Goal: Book appointment/travel/reservation

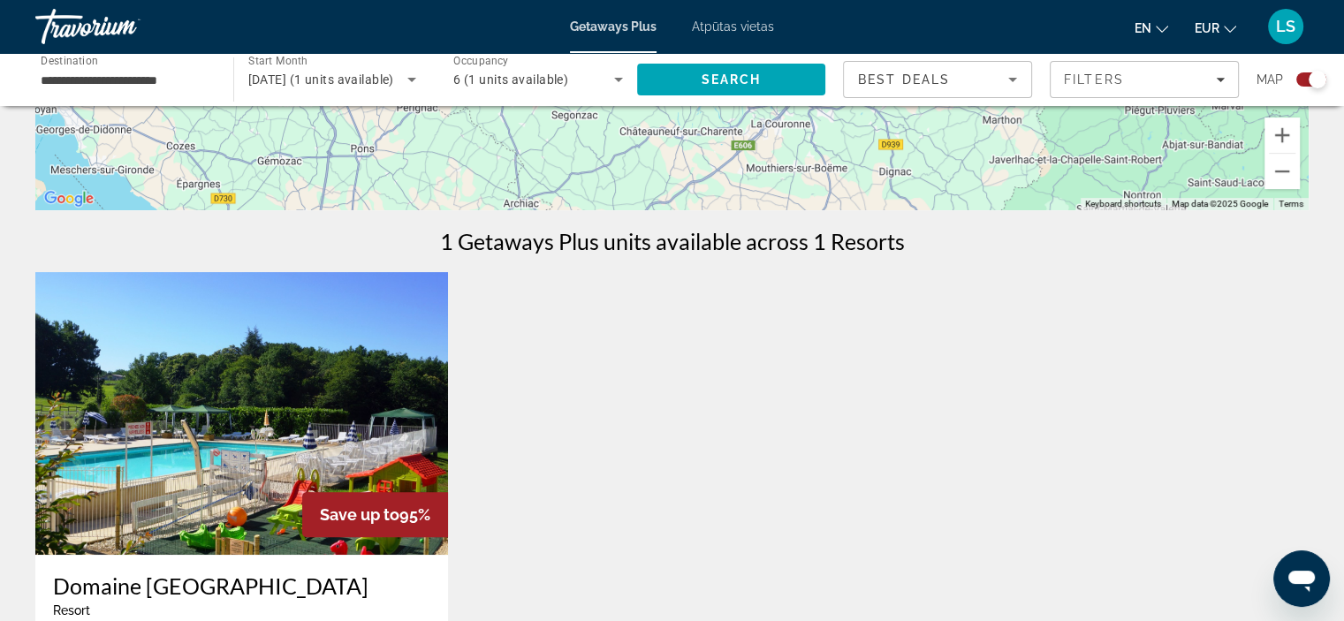
click at [741, 26] on font "Atpūtas vietas" at bounding box center [733, 26] width 82 height 14
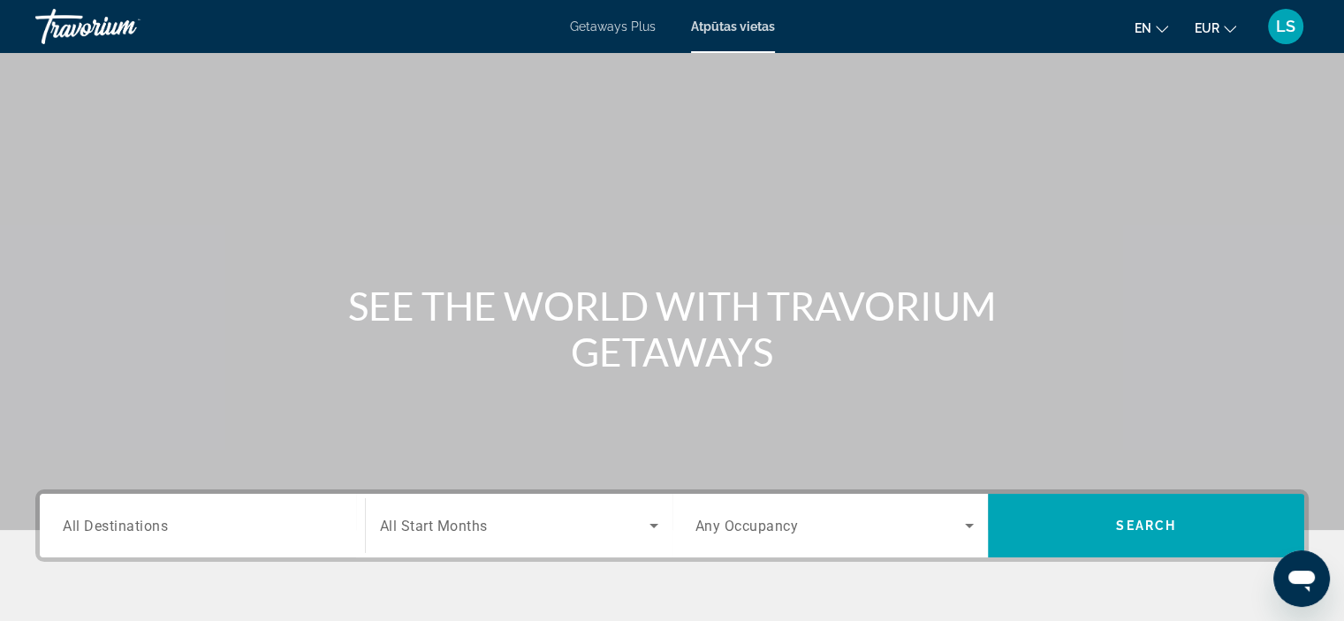
scroll to position [225, 0]
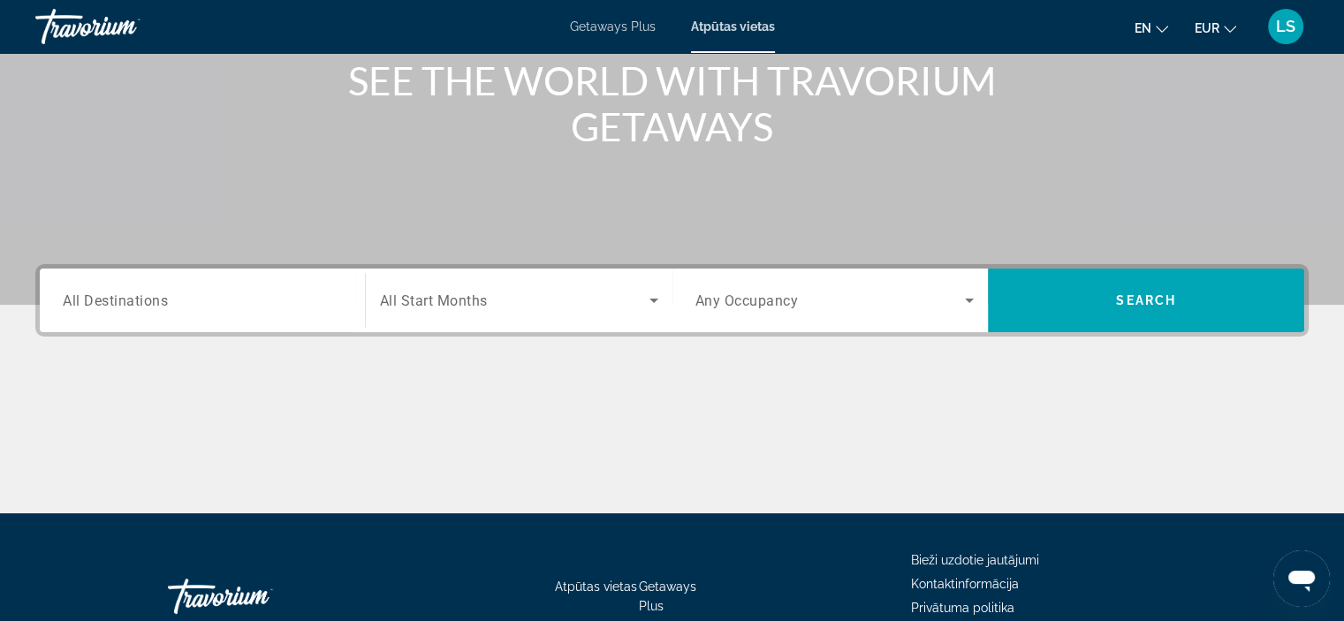
click at [532, 336] on div "Destination All Destinations Start Month All Start Months Occupancy Any Occupan…" at bounding box center [672, 388] width 1344 height 249
click at [472, 288] on div "Search widget" at bounding box center [519, 300] width 278 height 49
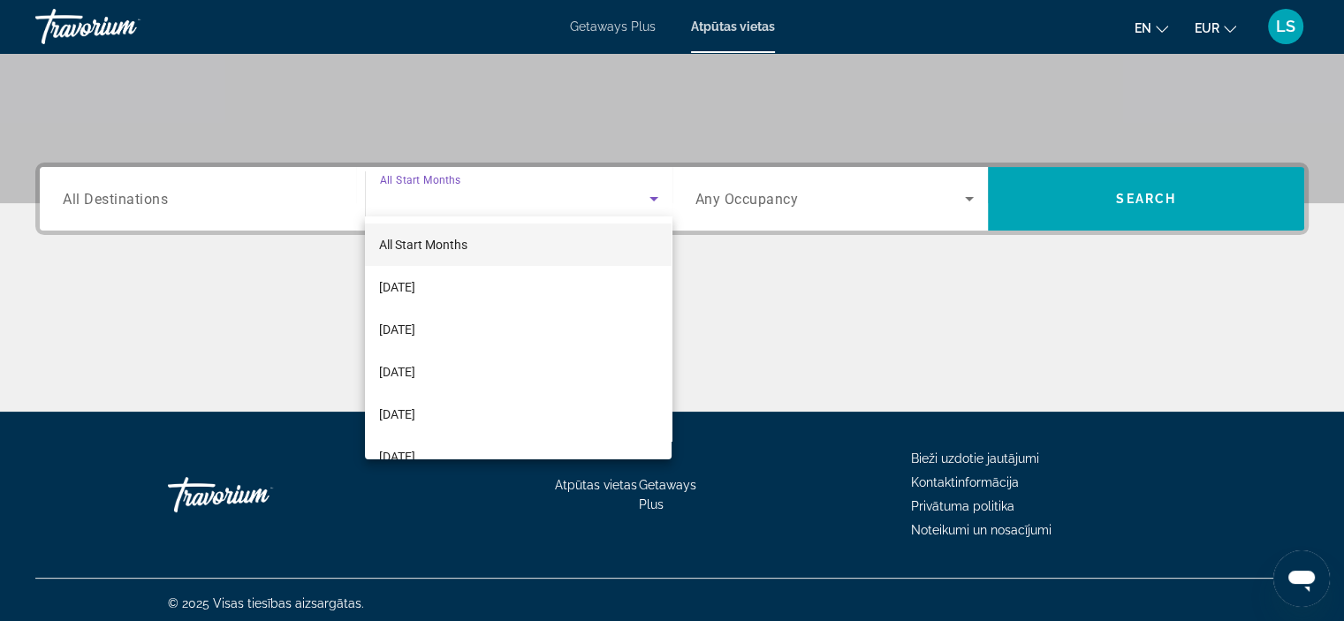
scroll to position [333, 0]
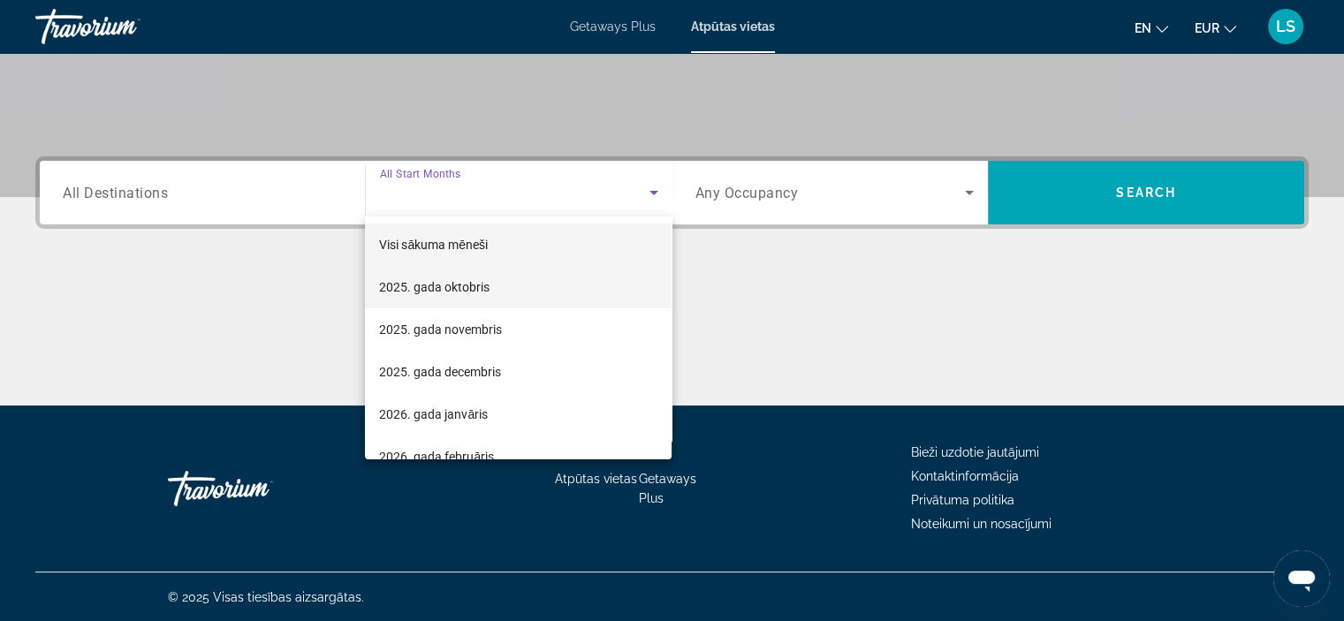
click at [465, 280] on font "2025. gada oktobris" at bounding box center [434, 287] width 110 height 14
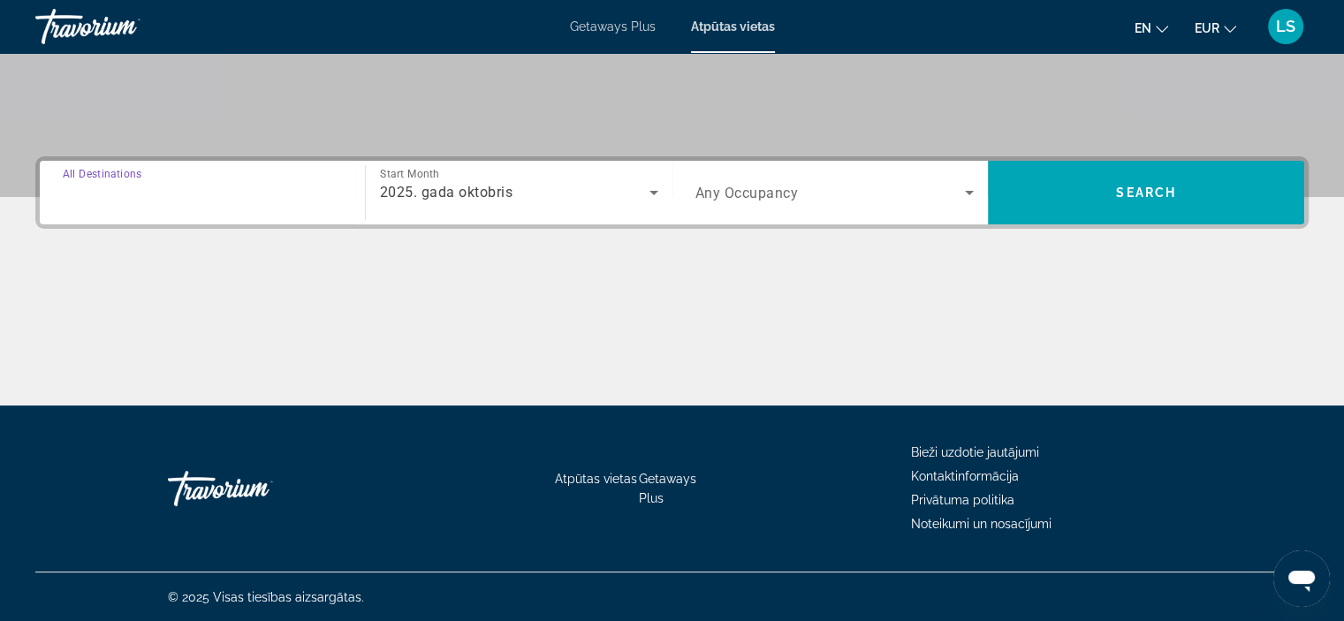
click at [229, 199] on input "Destination All Destinations" at bounding box center [202, 193] width 279 height 21
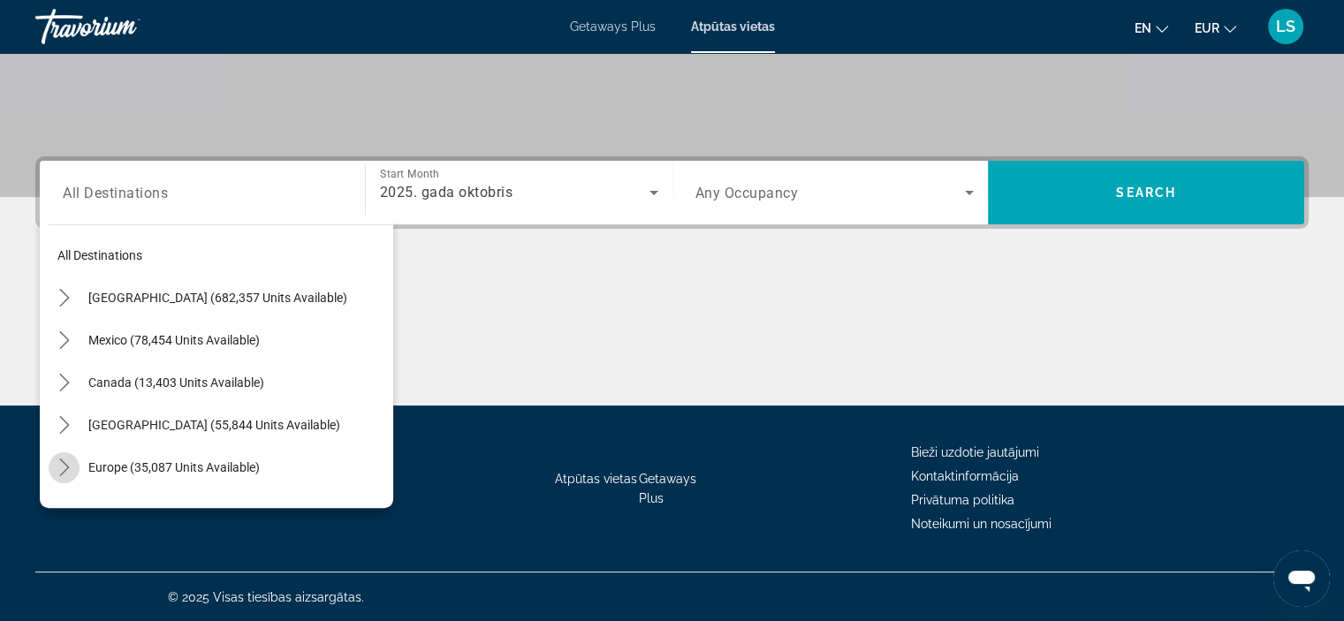
click at [63, 462] on icon "Toggle Europe (35,087 units available) submenu" at bounding box center [64, 467] width 10 height 18
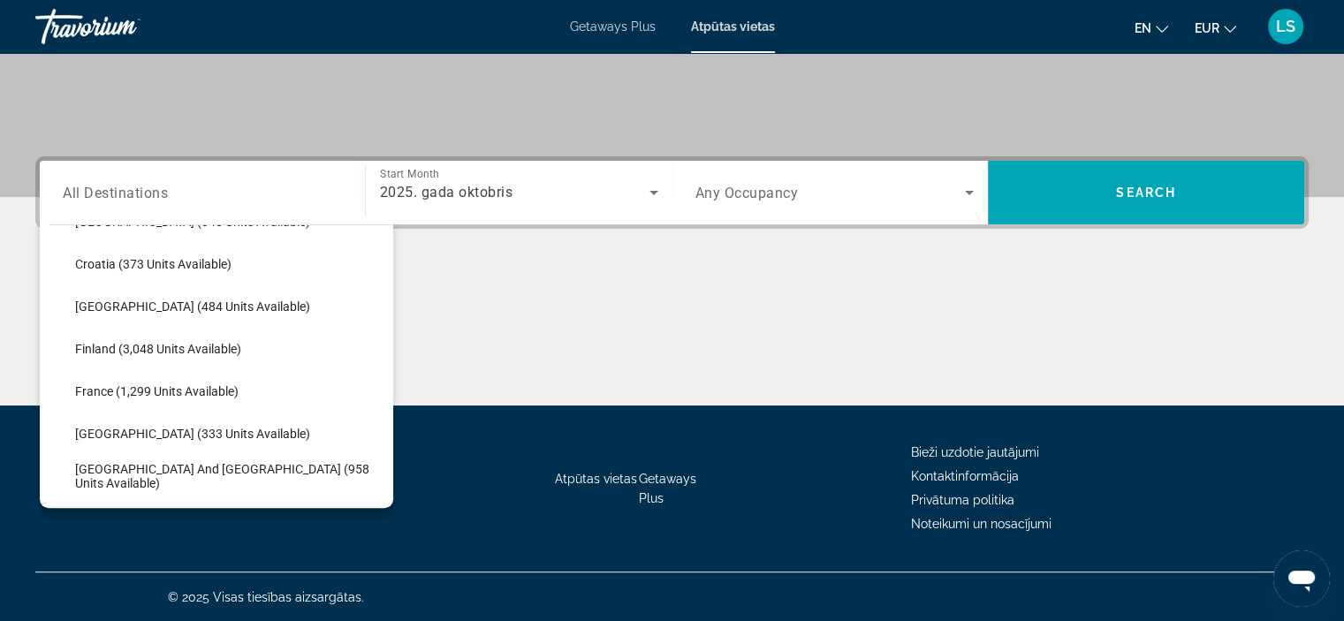
scroll to position [375, 0]
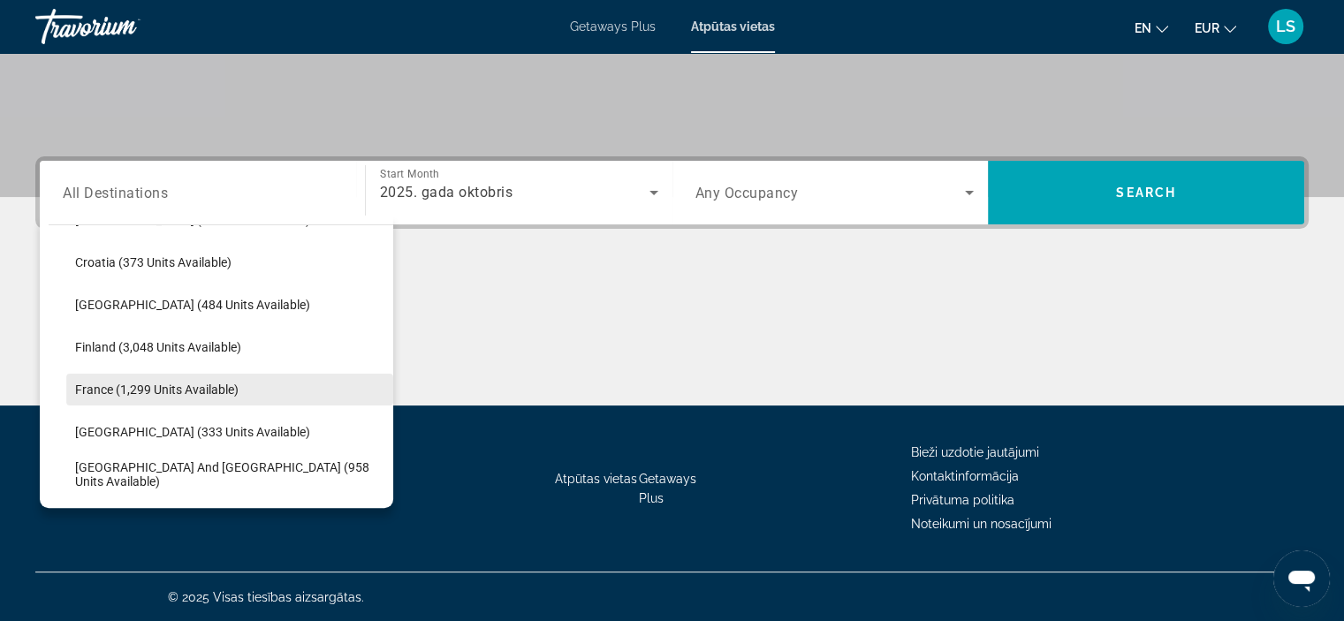
click at [141, 388] on span "France (1,299 units available)" at bounding box center [156, 389] width 163 height 14
type input "**********"
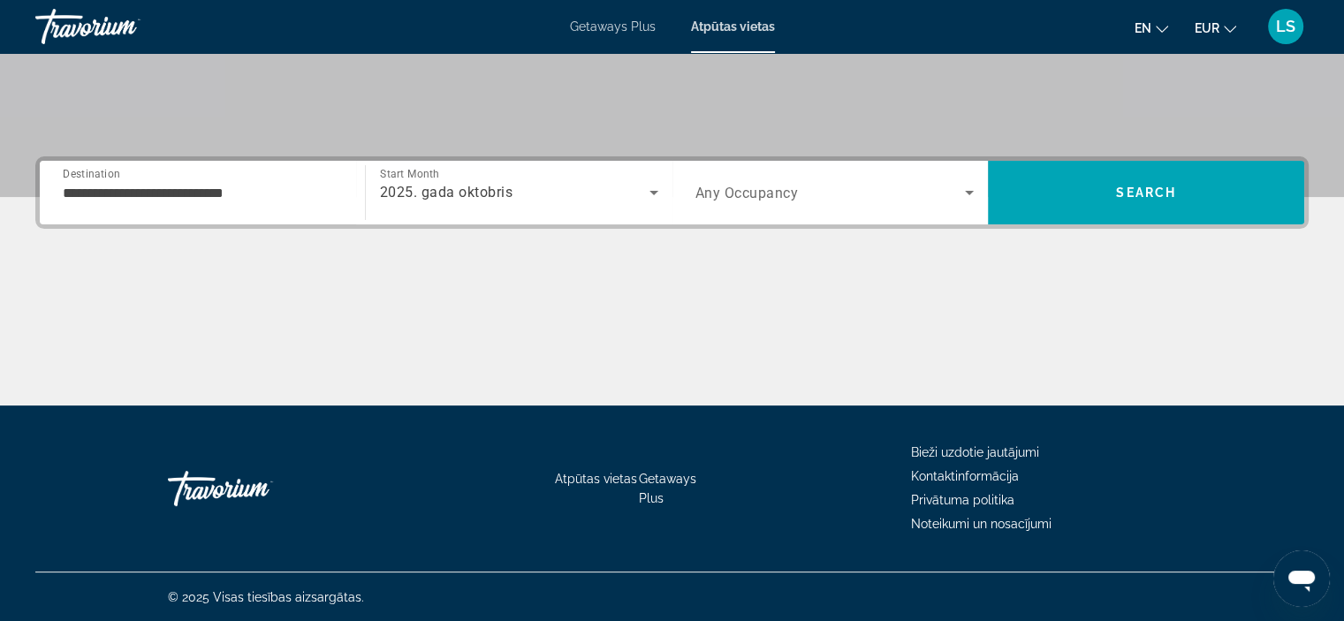
click at [760, 179] on div "Search widget" at bounding box center [834, 192] width 279 height 49
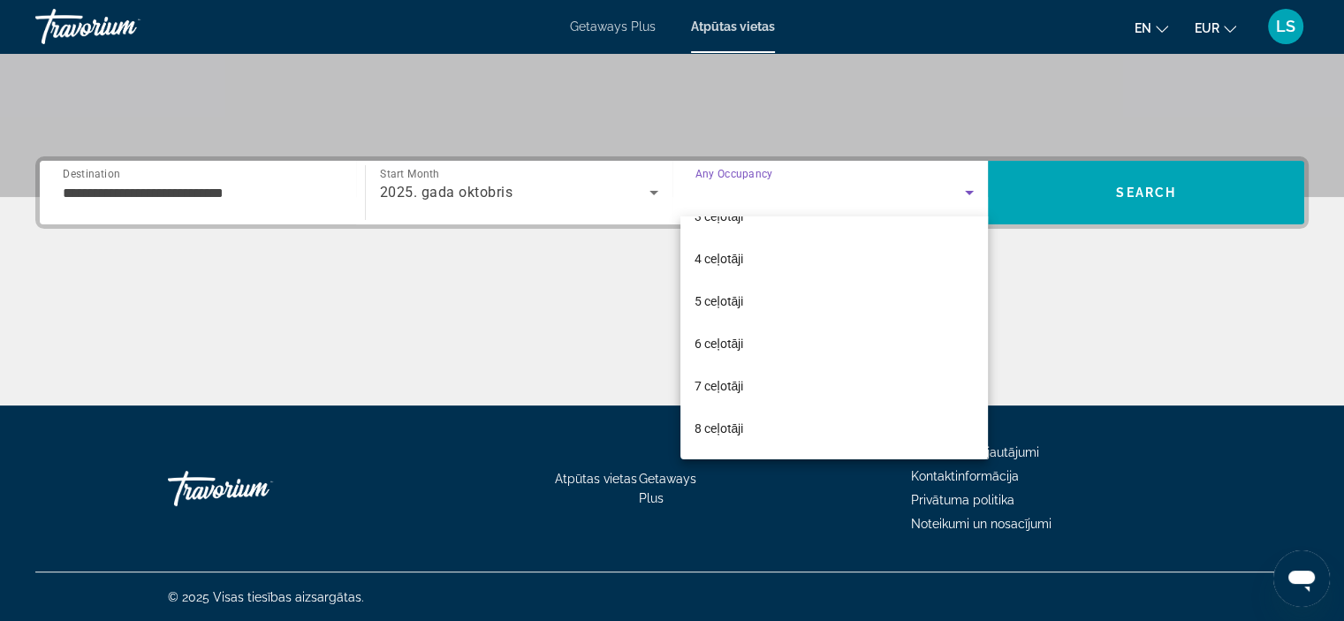
scroll to position [123, 0]
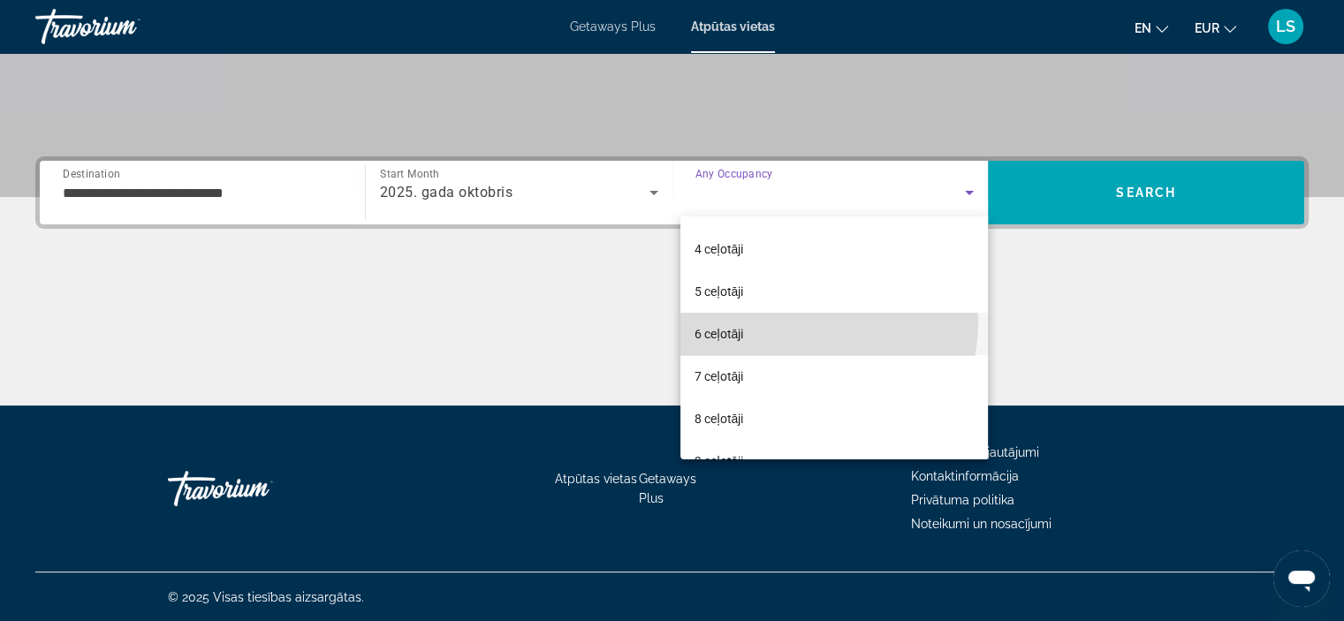
click at [791, 321] on mat-option "6 ceļotāji" at bounding box center [833, 334] width 307 height 42
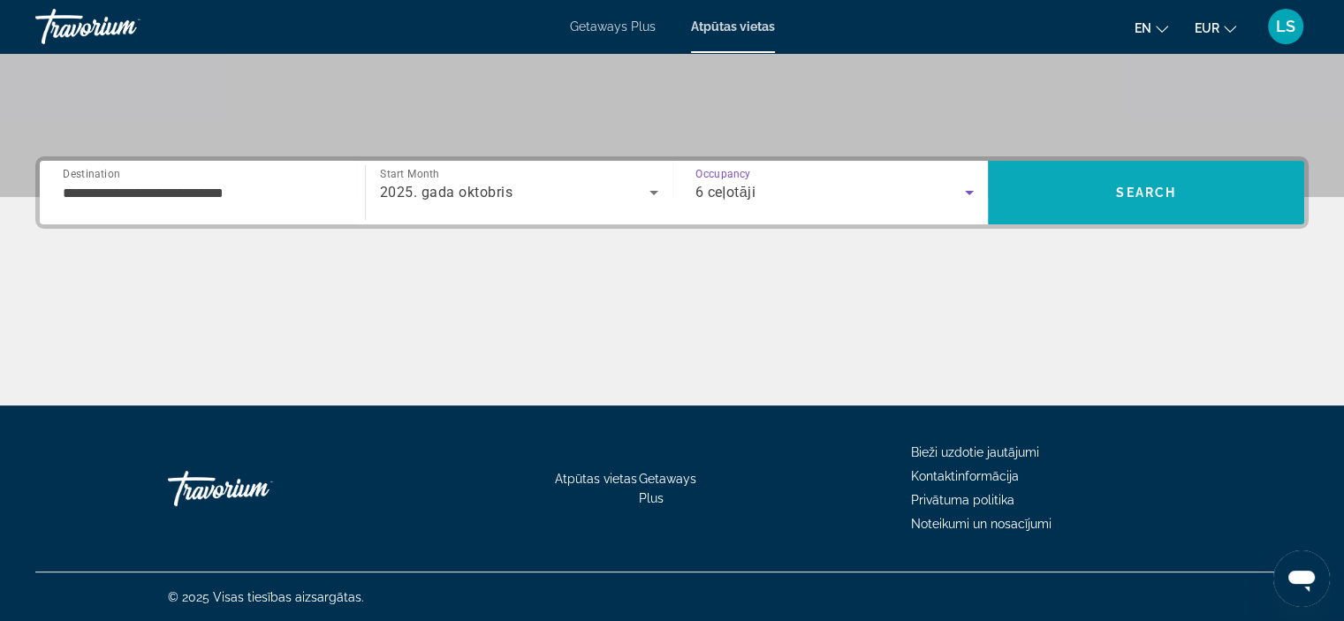
click at [1131, 187] on span "Search" at bounding box center [1146, 192] width 60 height 14
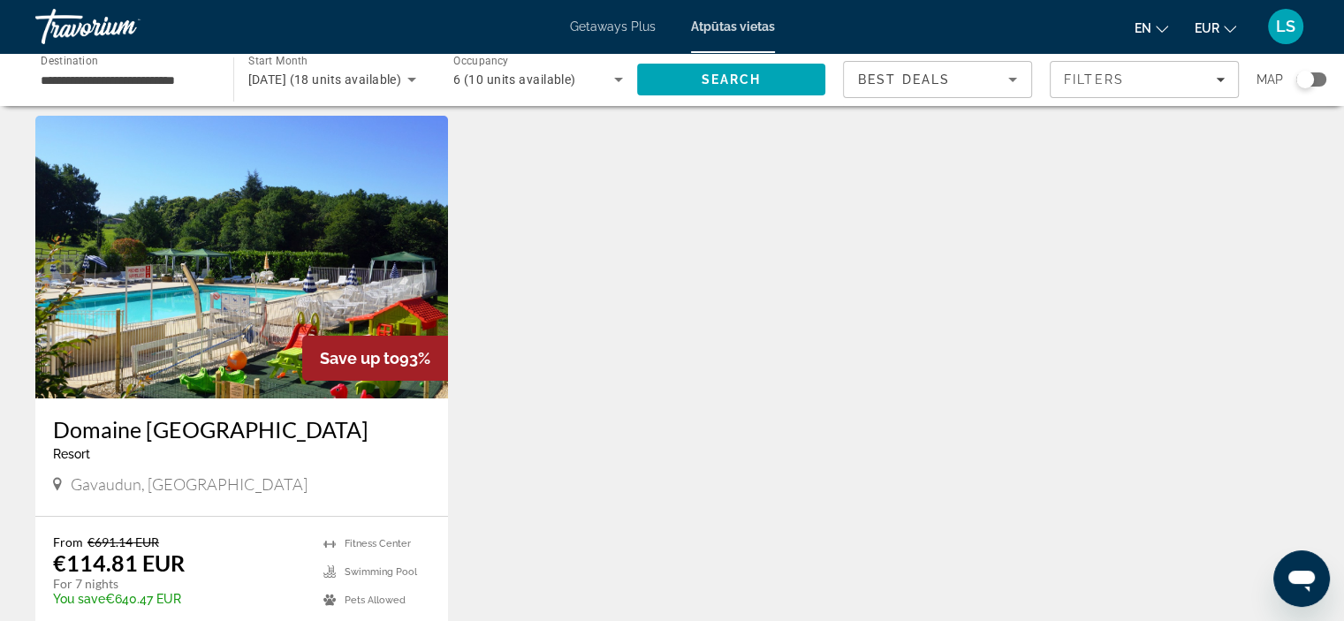
scroll to position [49, 0]
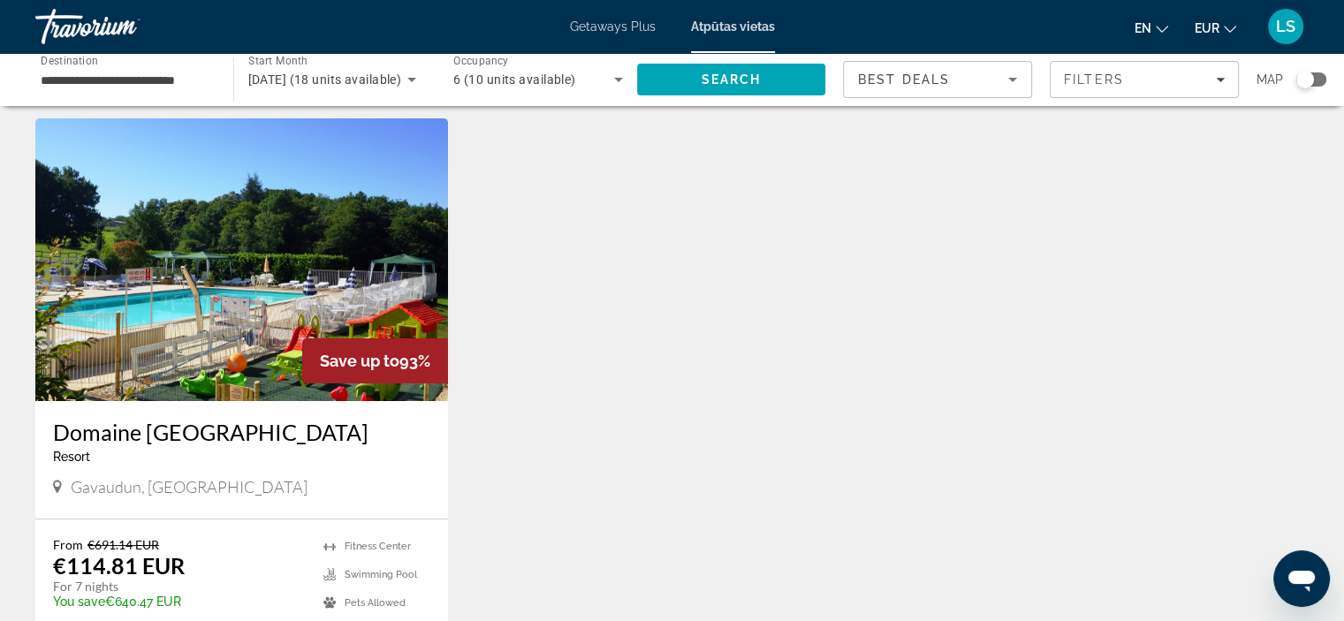
click at [208, 376] on img "Galvenais saturs" at bounding box center [241, 259] width 413 height 283
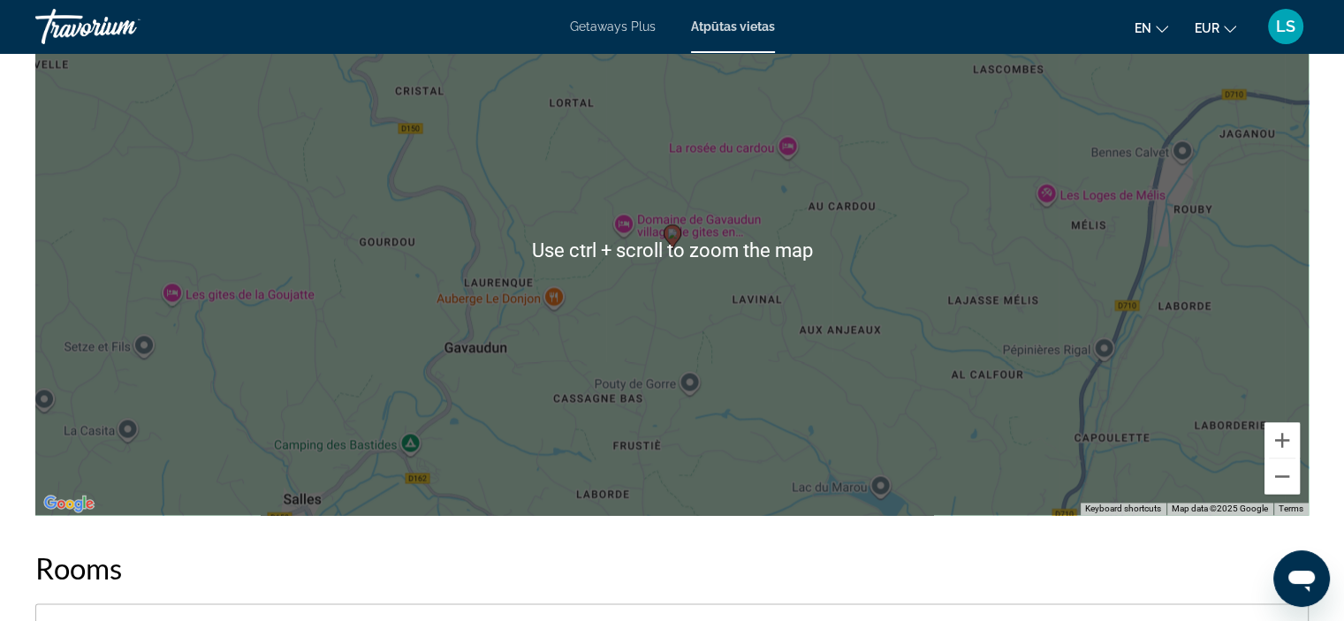
scroll to position [2648, 0]
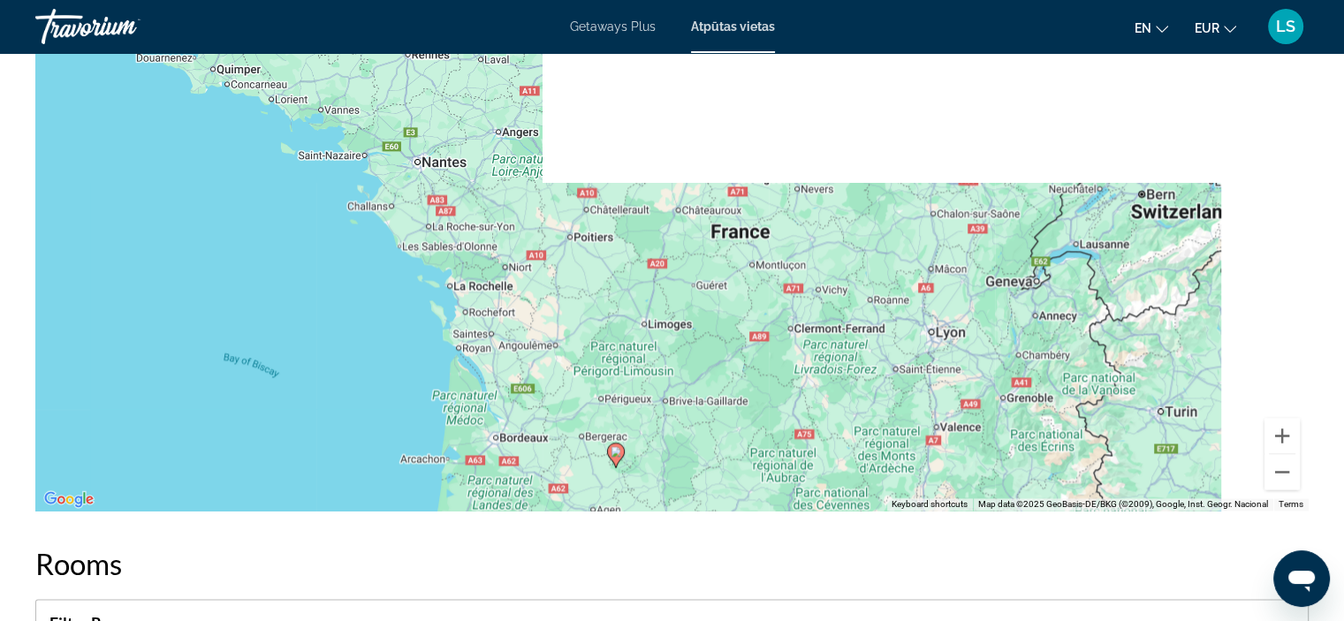
drag, startPoint x: 894, startPoint y: 182, endPoint x: 696, endPoint y: 484, distance: 361.1
click at [696, 484] on div "To activate drag with keyboard, press Alt + Enter. Once in keyboard drag state,…" at bounding box center [671, 246] width 1273 height 530
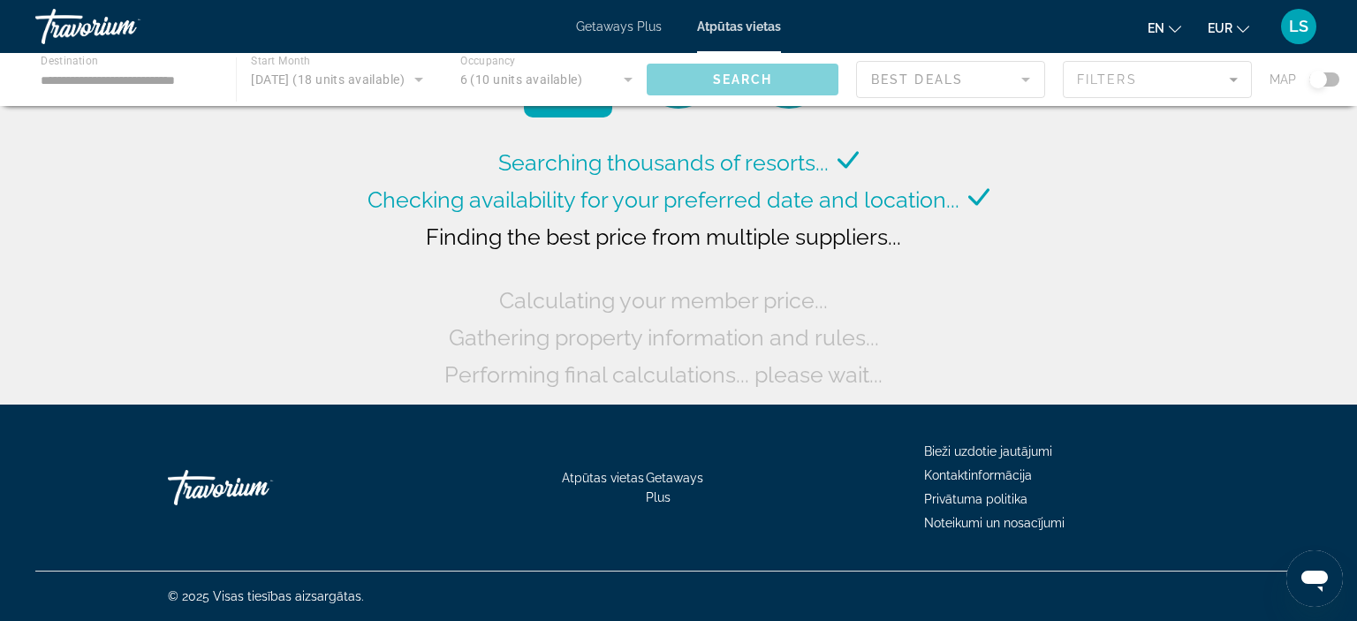
click at [124, 24] on div "Travorium" at bounding box center [123, 27] width 177 height 46
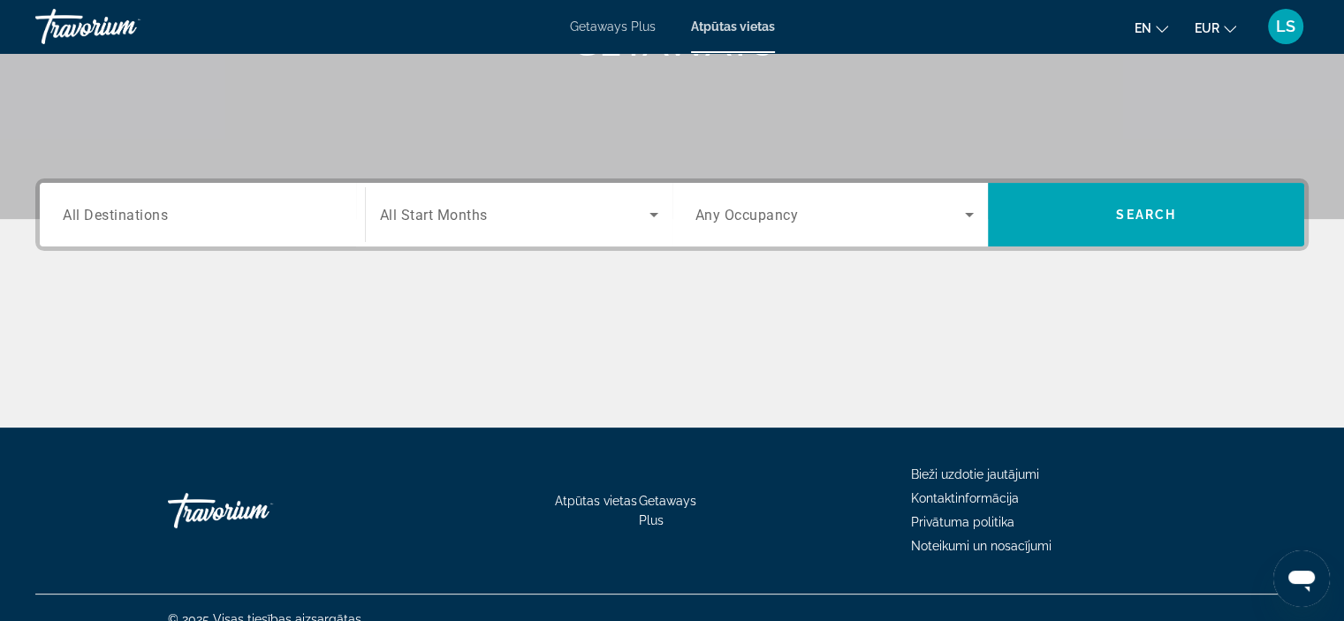
click at [526, 206] on span "Search widget" at bounding box center [514, 214] width 269 height 21
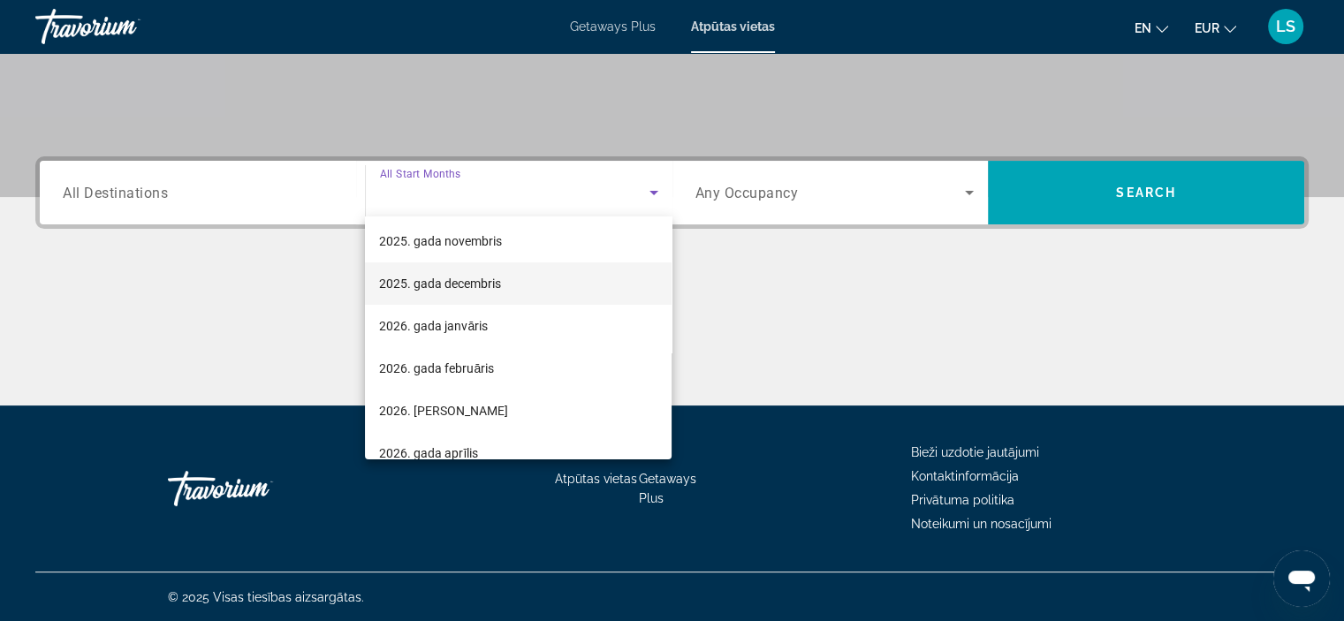
scroll to position [90, 0]
click at [485, 365] on font "2026. gada februāris" at bounding box center [436, 367] width 115 height 14
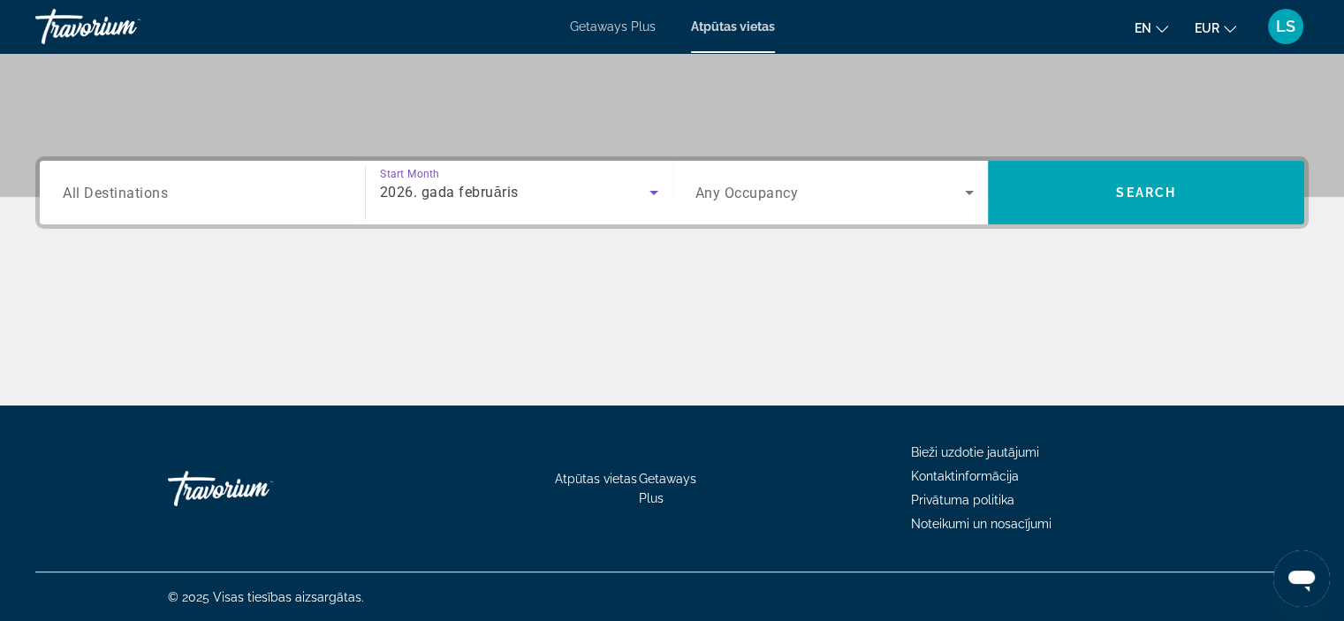
click at [830, 177] on div "Search widget" at bounding box center [834, 192] width 279 height 49
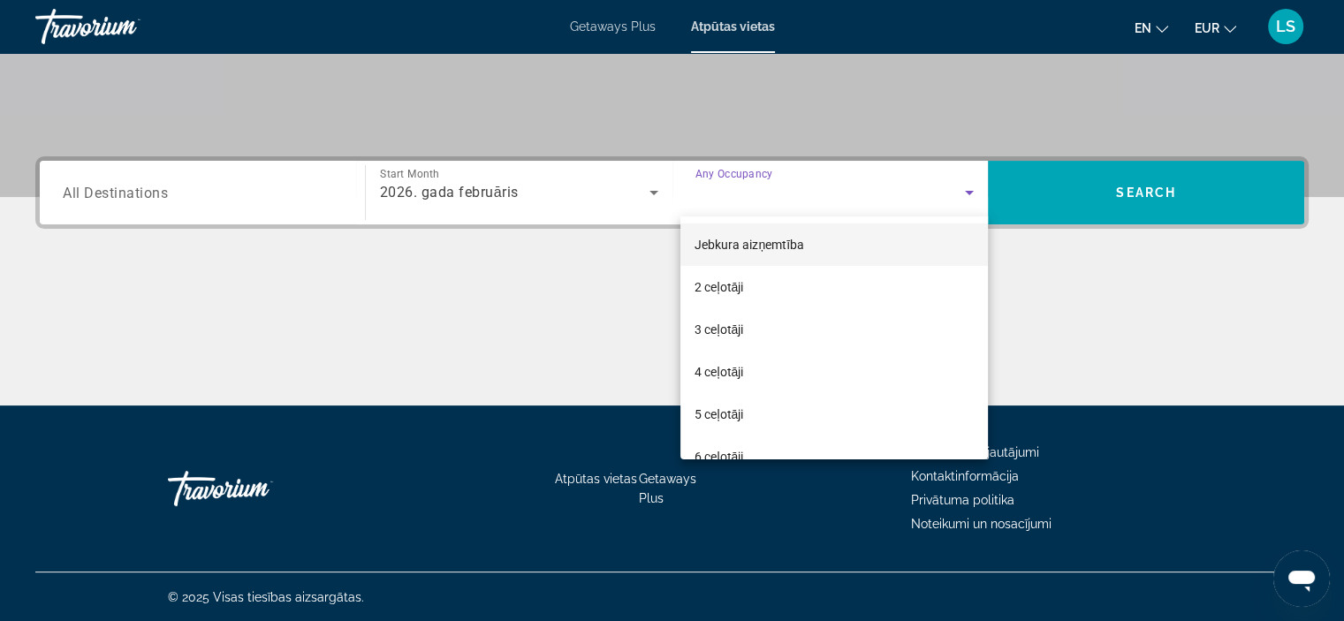
click at [1085, 201] on div at bounding box center [672, 310] width 1344 height 621
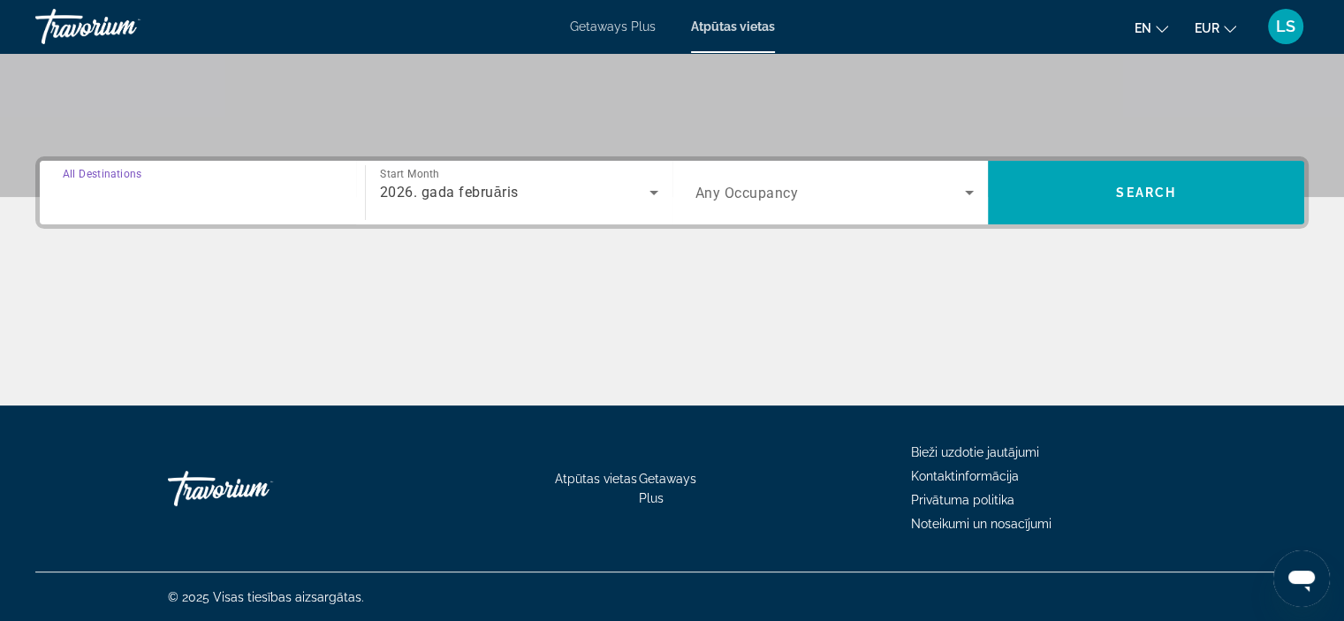
click at [194, 197] on input "Destination All Destinations" at bounding box center [202, 193] width 279 height 21
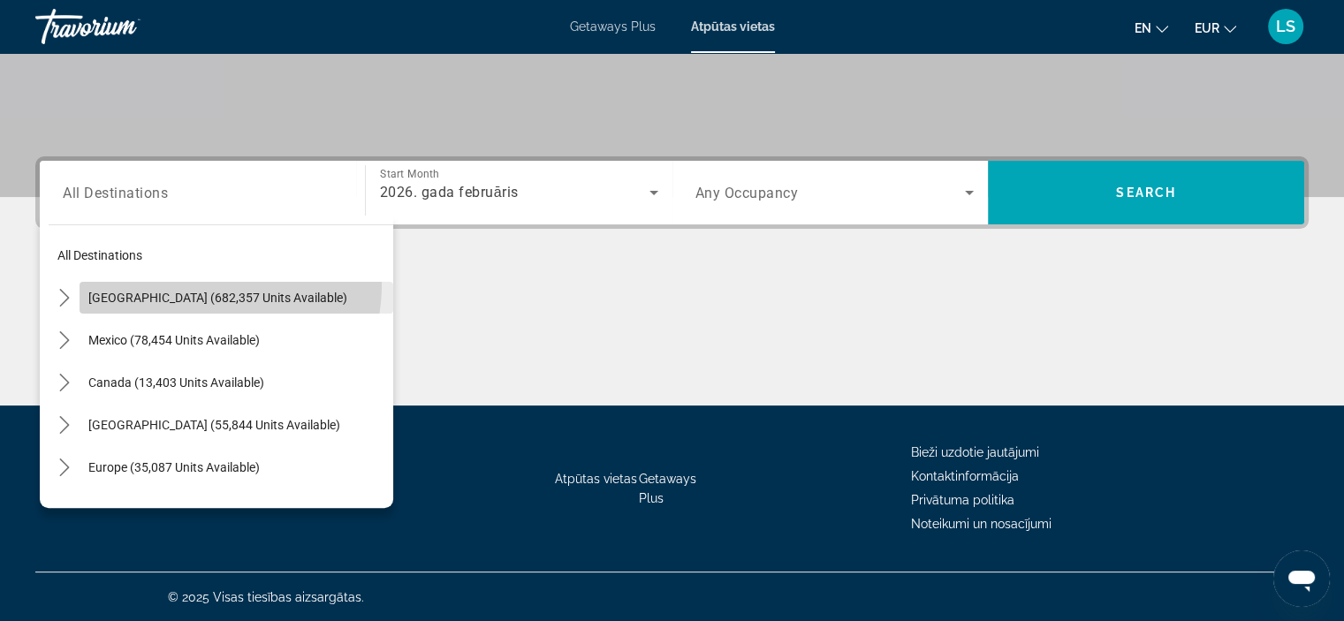
click at [195, 284] on span "Select destination: United States (682,357 units available)" at bounding box center [236, 297] width 314 height 42
type input "**********"
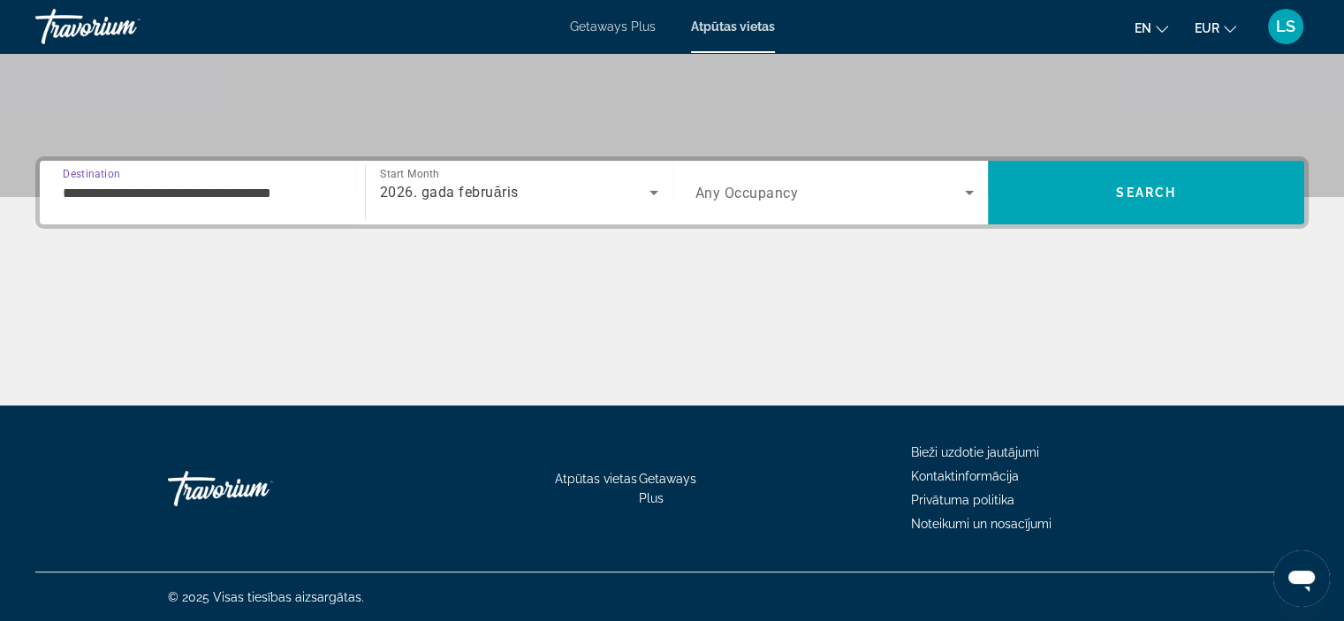
click at [130, 197] on input "**********" at bounding box center [202, 193] width 279 height 21
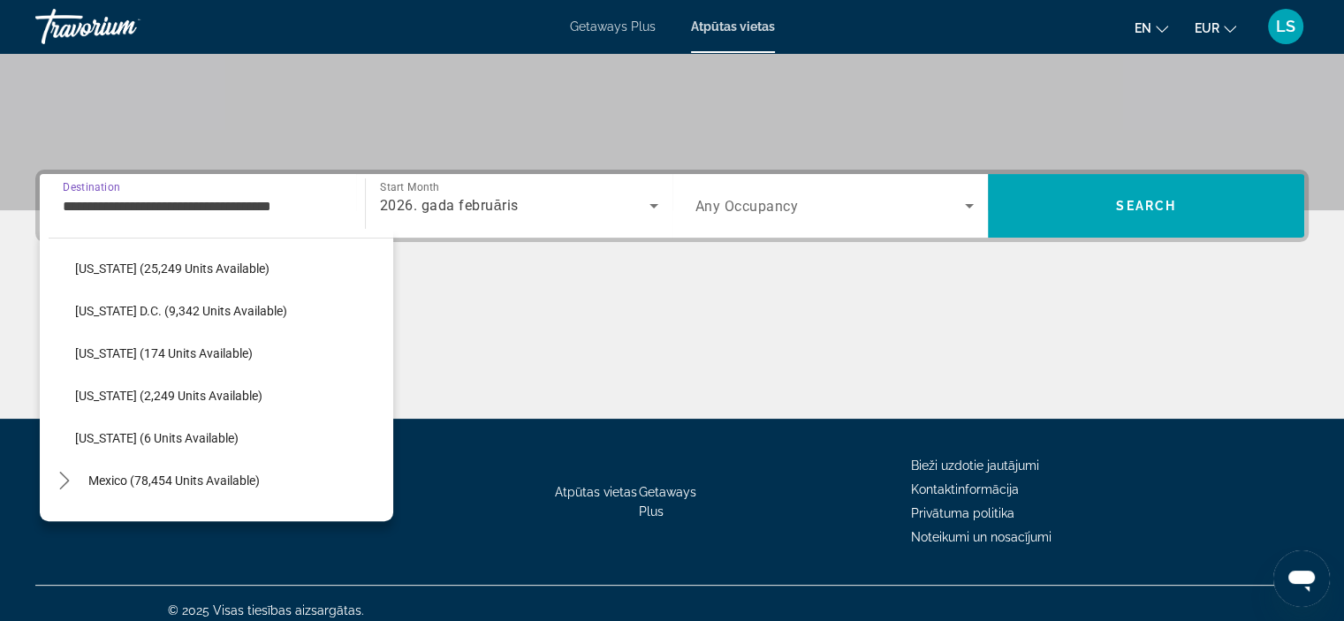
scroll to position [1751, 0]
